Goal: Information Seeking & Learning: Learn about a topic

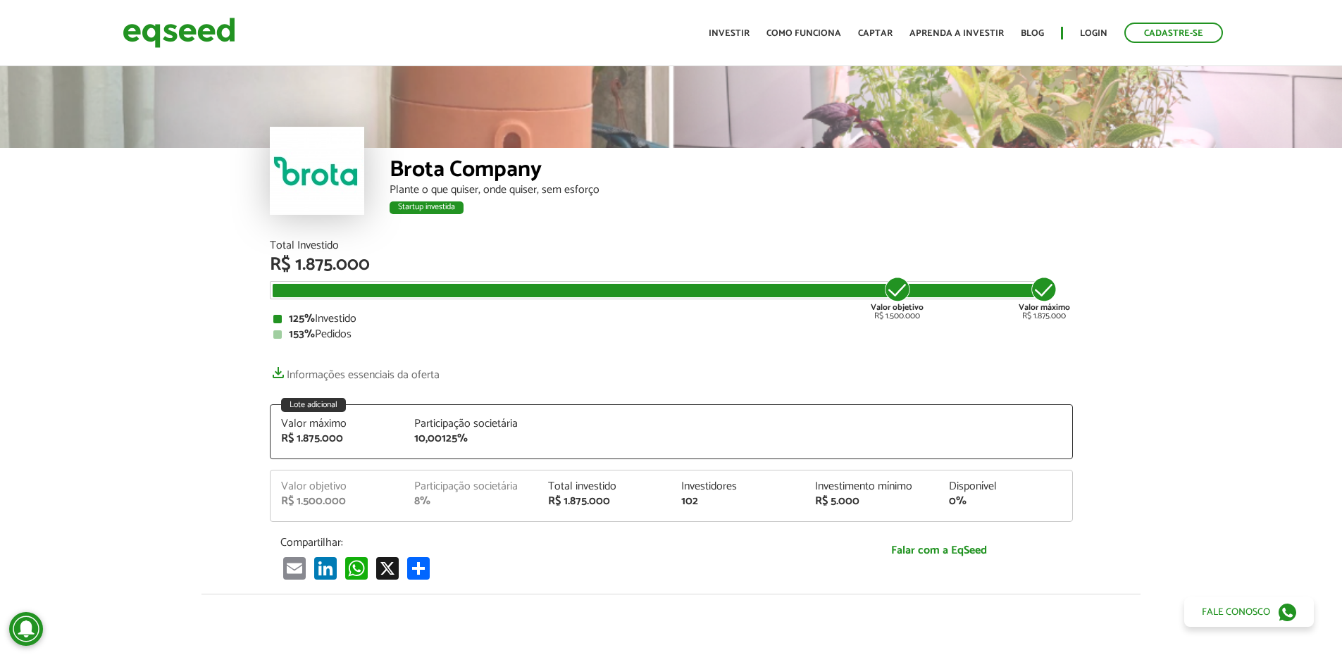
click at [349, 268] on div "R$ 1.875.000" at bounding box center [671, 265] width 803 height 18
click at [411, 244] on div "Total Investido" at bounding box center [671, 245] width 803 height 11
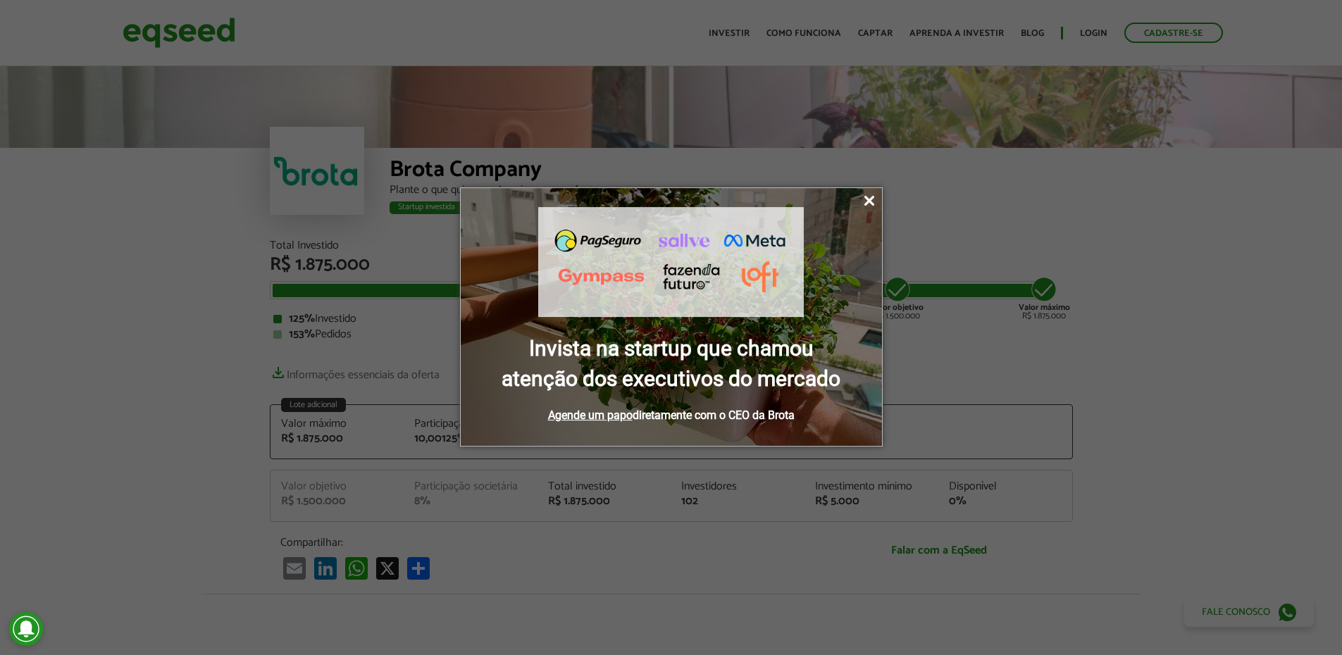
click at [870, 199] on icon at bounding box center [869, 201] width 10 height 10
